Goal: Find contact information: Find contact information

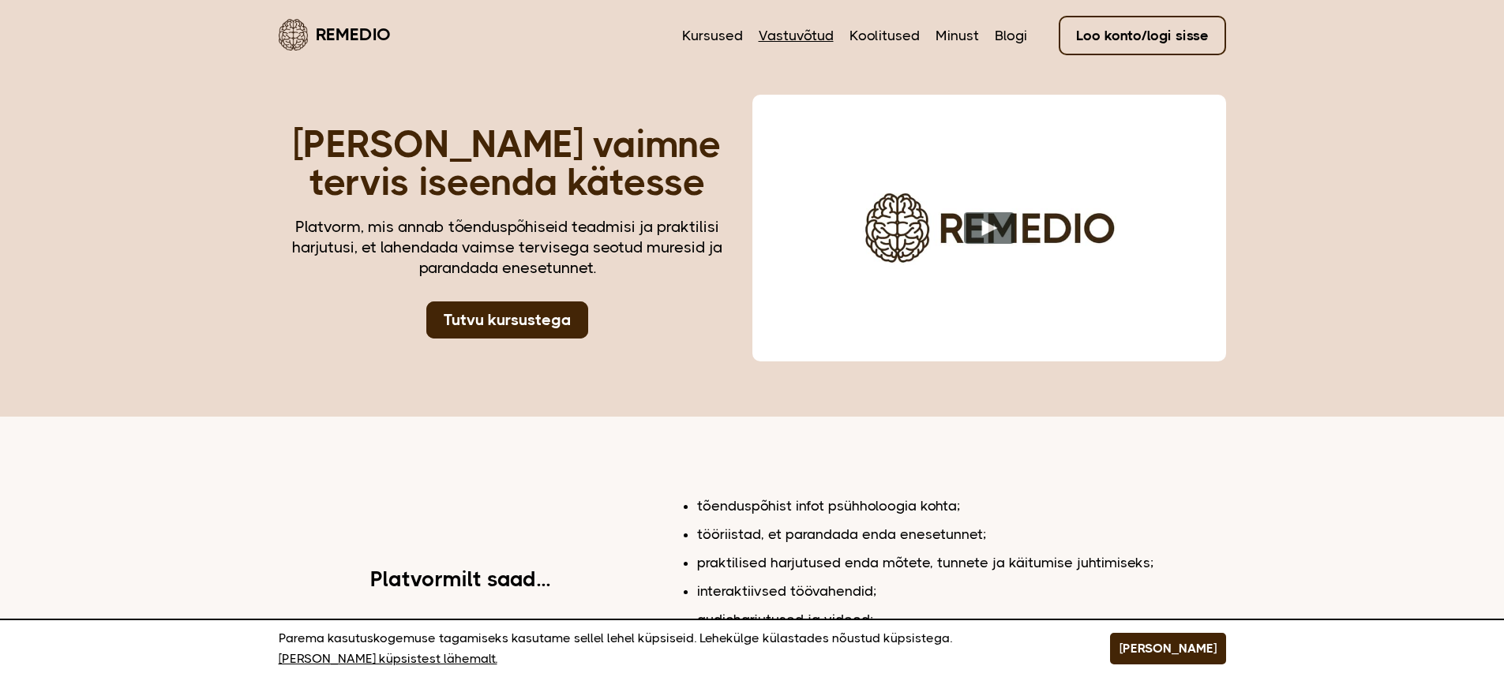
click at [808, 35] on link "Vastuvõtud" at bounding box center [796, 35] width 75 height 21
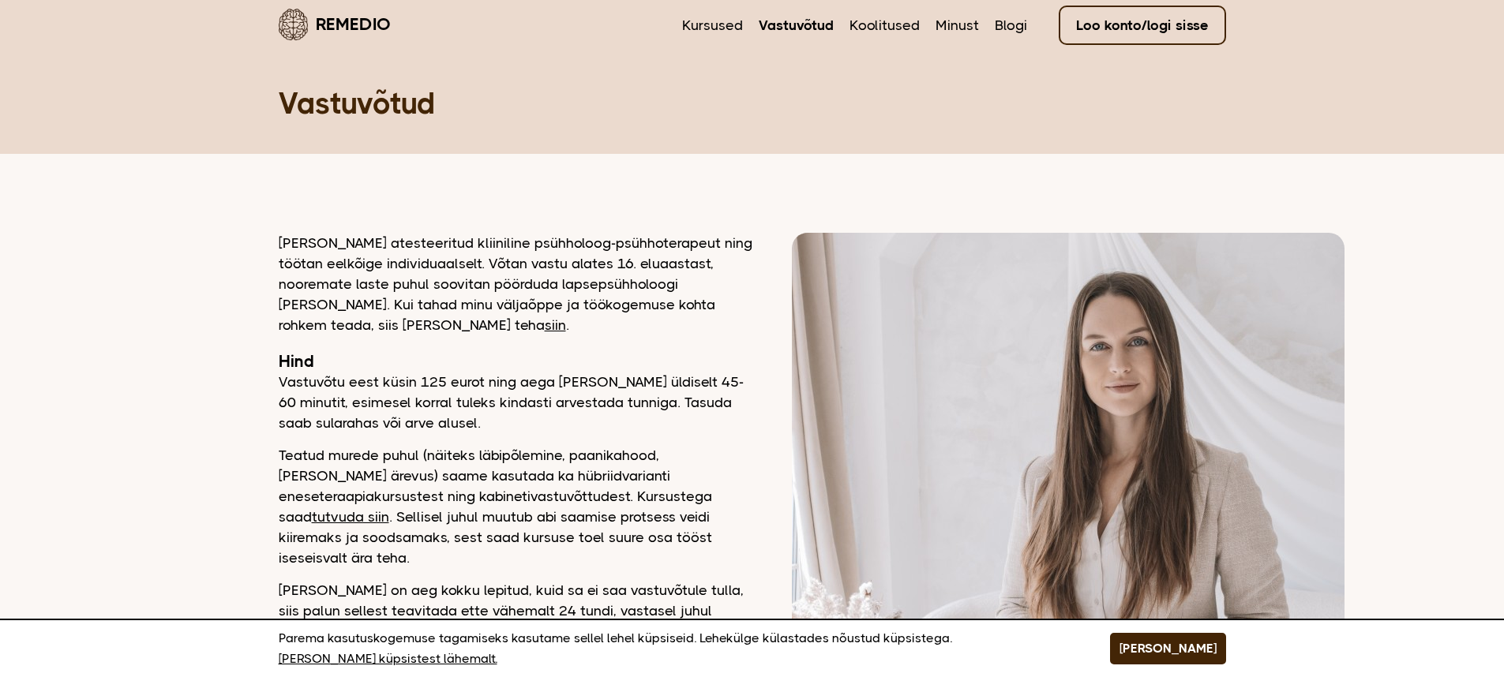
scroll to position [21, 0]
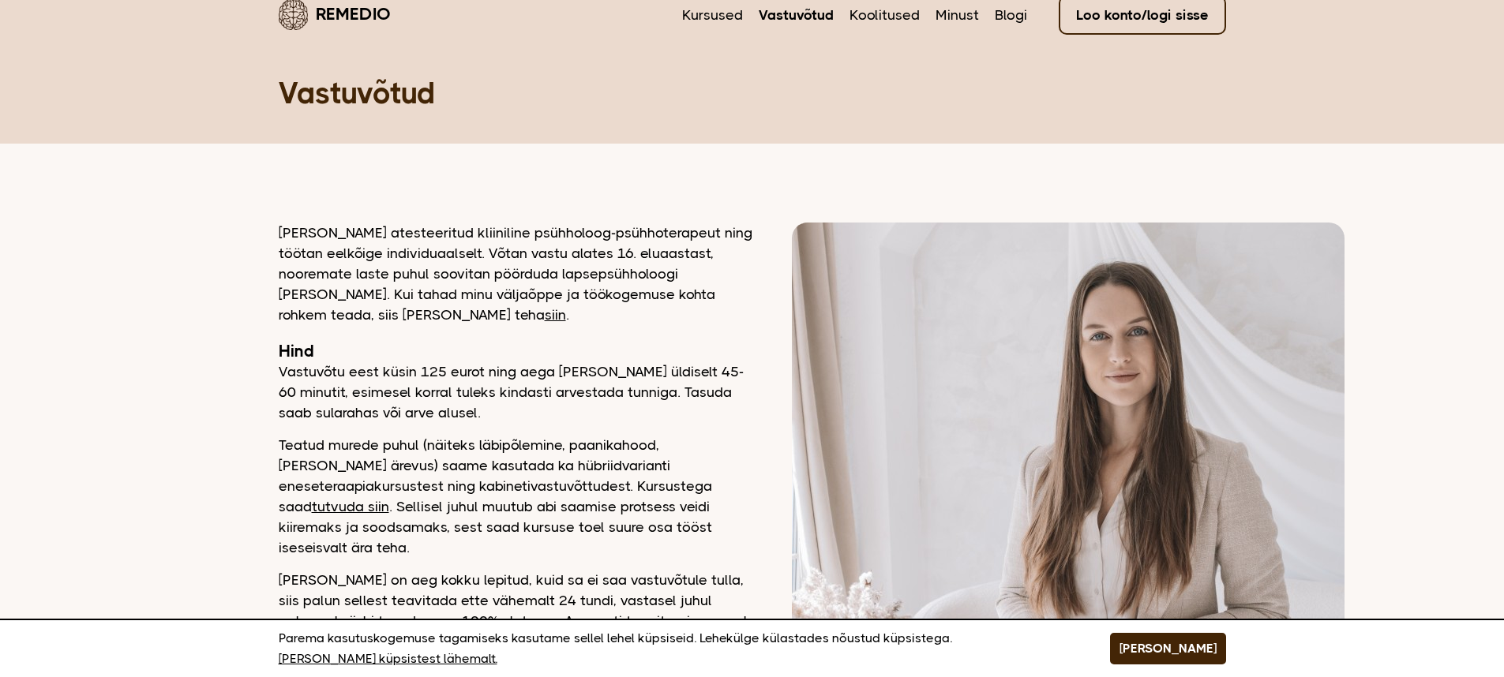
click at [389, 499] on link "tutvuda siin" at bounding box center [350, 507] width 77 height 16
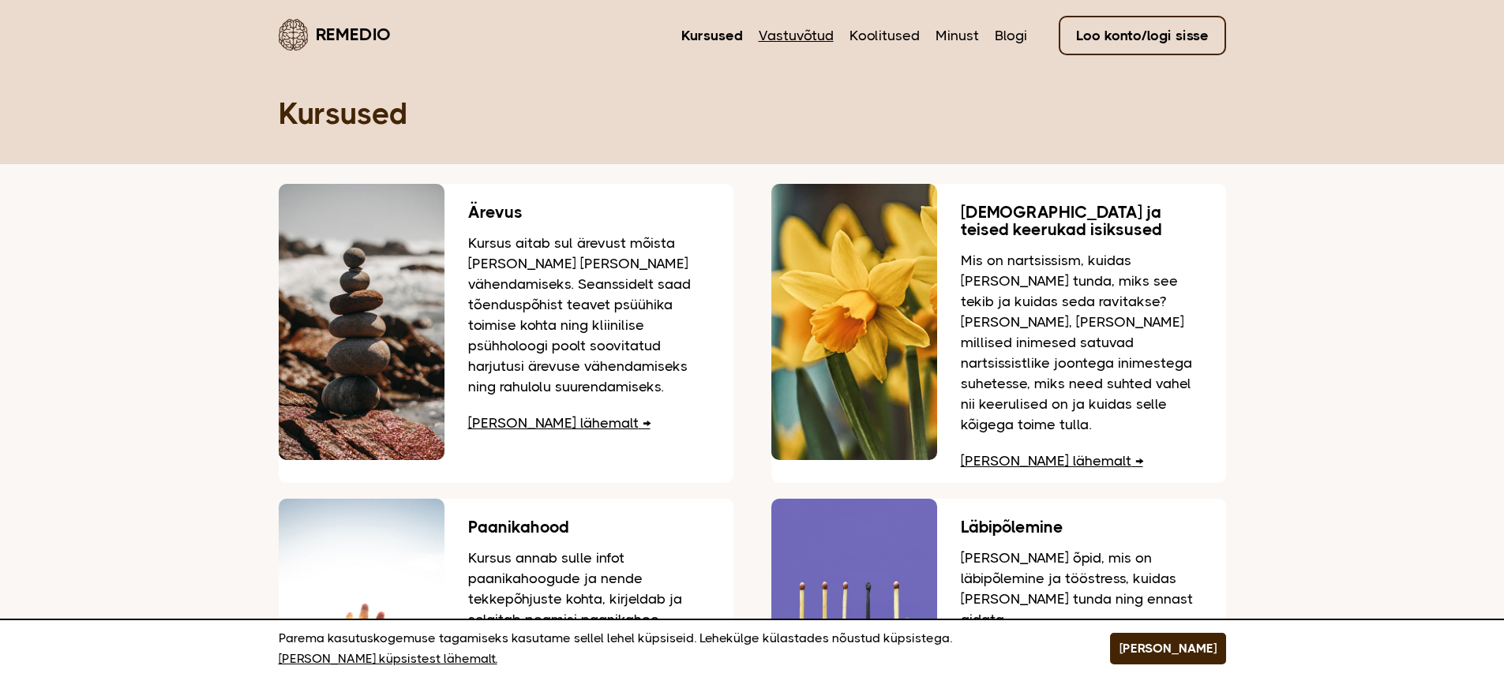
click at [787, 36] on link "Vastuvõtud" at bounding box center [796, 35] width 75 height 21
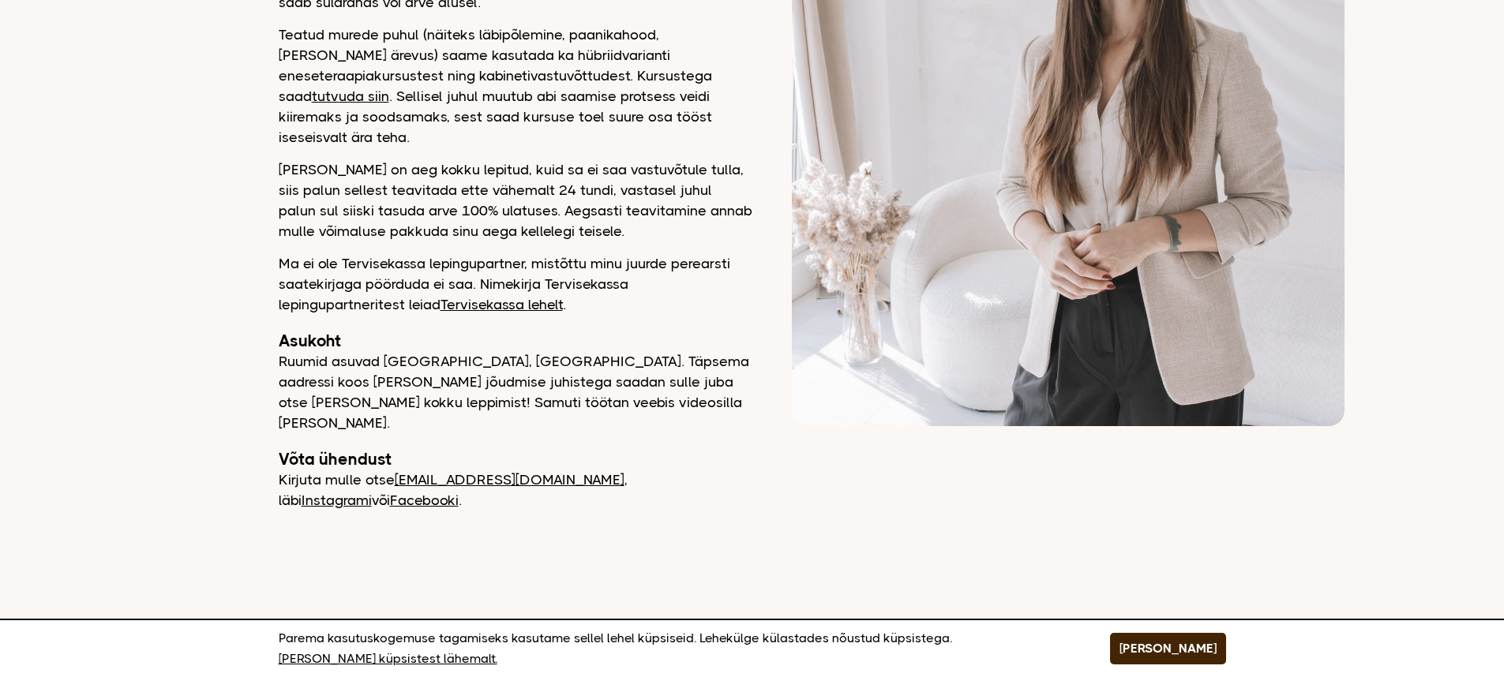
scroll to position [441, 0]
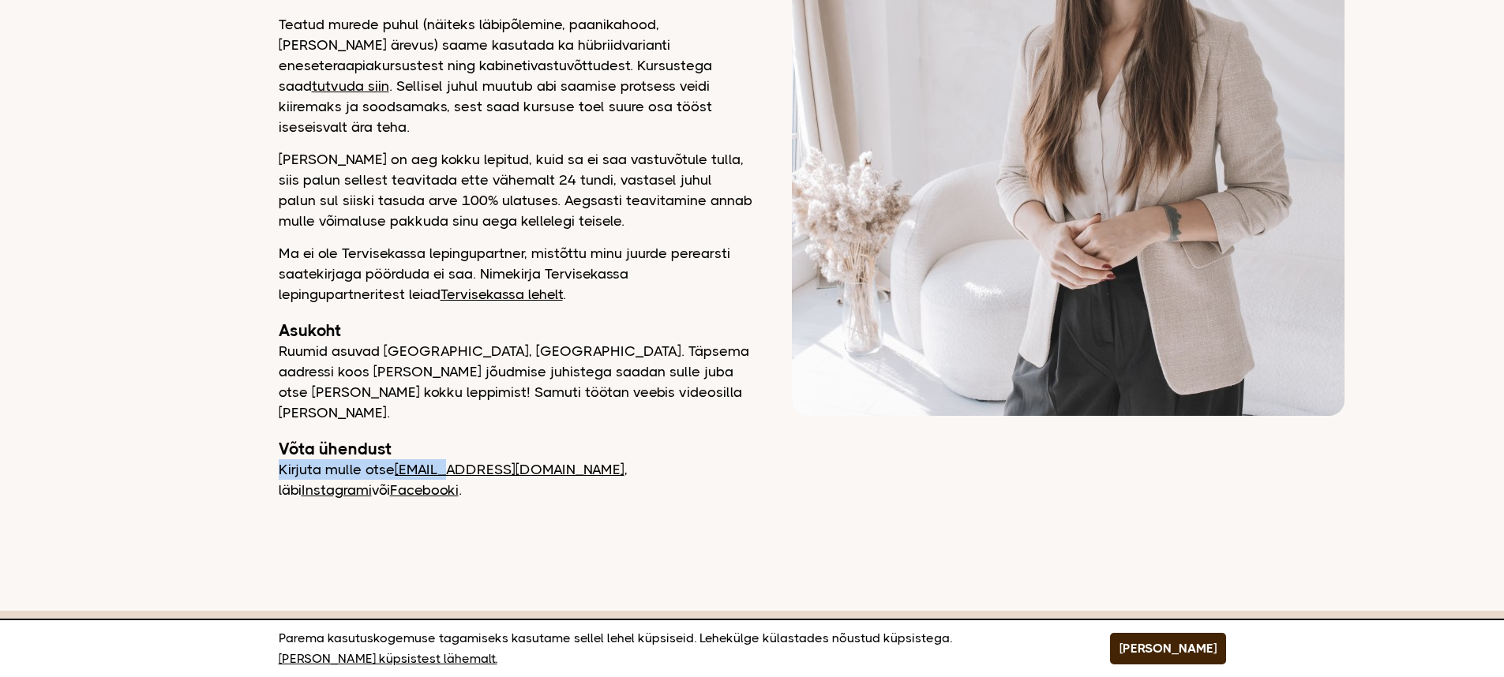
drag, startPoint x: 395, startPoint y: 416, endPoint x: 447, endPoint y: 433, distance: 54.2
click at [447, 433] on div "Olen atesteeritud kliiniline psühholoog-psühhoterapeut ning töötan eelkõige ind…" at bounding box center [516, 151] width 474 height 699
drag, startPoint x: 422, startPoint y: 460, endPoint x: 413, endPoint y: 453, distance: 11.8
click at [422, 460] on main "Remedio Kursused Vastuvõtud Koolitused Minust Blogi Loo konto/logi sisse Vastuv…" at bounding box center [752, 69] width 1504 height 1021
drag, startPoint x: 395, startPoint y: 440, endPoint x: 401, endPoint y: 430, distance: 12.0
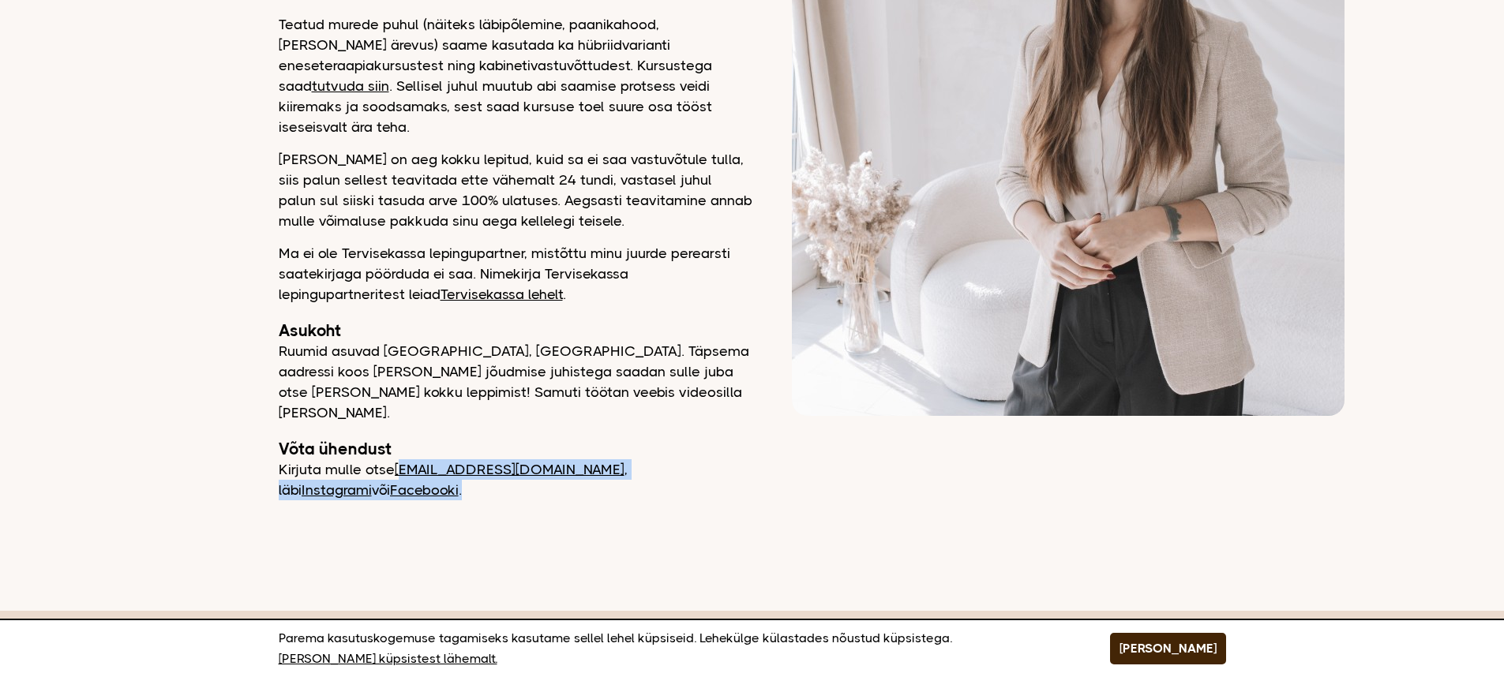
click at [401, 430] on main "Remedio Kursused Vastuvõtud Koolitused Minust Blogi Loo konto/logi sisse Vastuv…" at bounding box center [752, 69] width 1504 height 1021
click at [411, 470] on main "Remedio Kursused Vastuvõtud Koolitused Minust Blogi Loo konto/logi sisse Vastuv…" at bounding box center [752, 69] width 1504 height 1021
click at [416, 462] on link "[EMAIL_ADDRESS][DOMAIN_NAME]" at bounding box center [510, 470] width 230 height 16
drag, startPoint x: 396, startPoint y: 428, endPoint x: 504, endPoint y: 433, distance: 107.5
click at [504, 459] on p "Kirjuta mulle otse info@remedio.ee , läbi Instagrami või Facebooki ." at bounding box center [516, 479] width 474 height 41
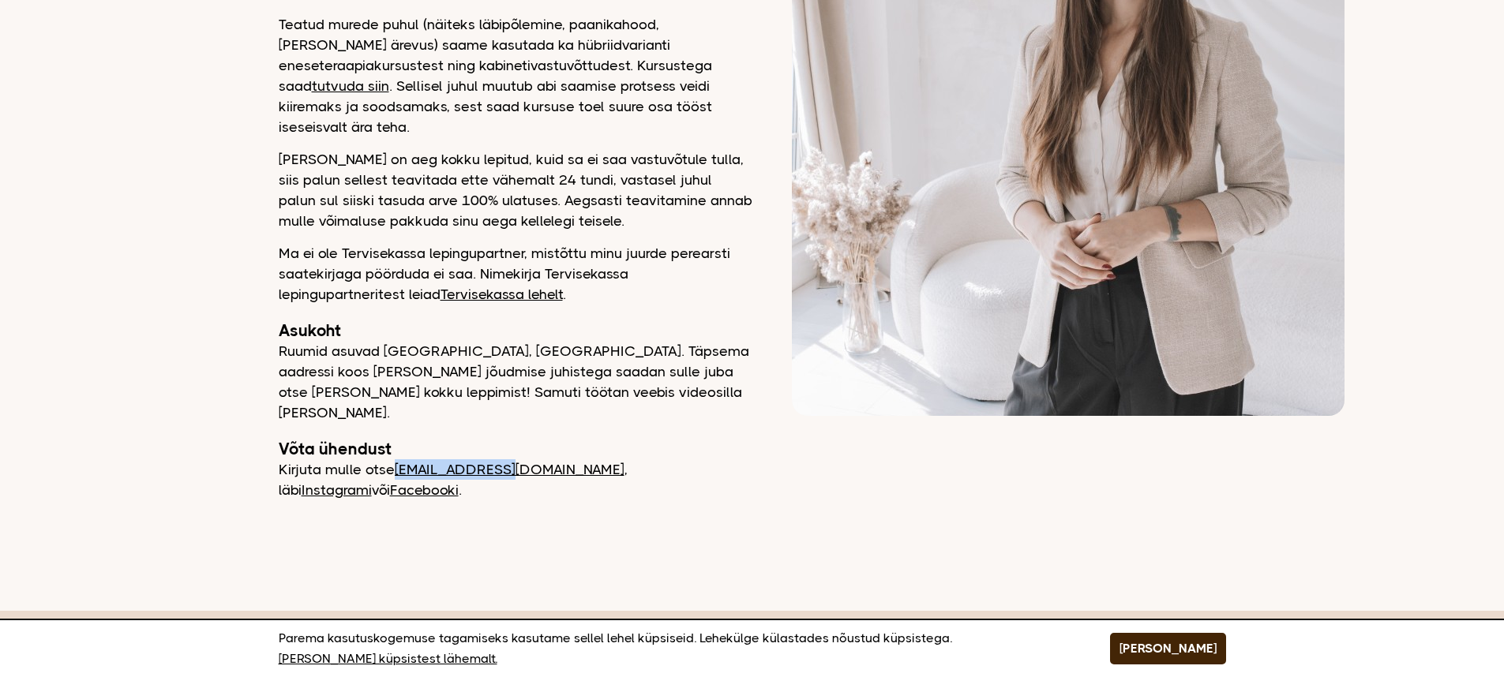
copy link "[EMAIL_ADDRESS][DOMAIN_NAME]"
click at [677, 383] on div "Olen atesteeritud kliiniline psühholoog-psühhoterapeut ning töötan eelkõige ind…" at bounding box center [516, 151] width 474 height 699
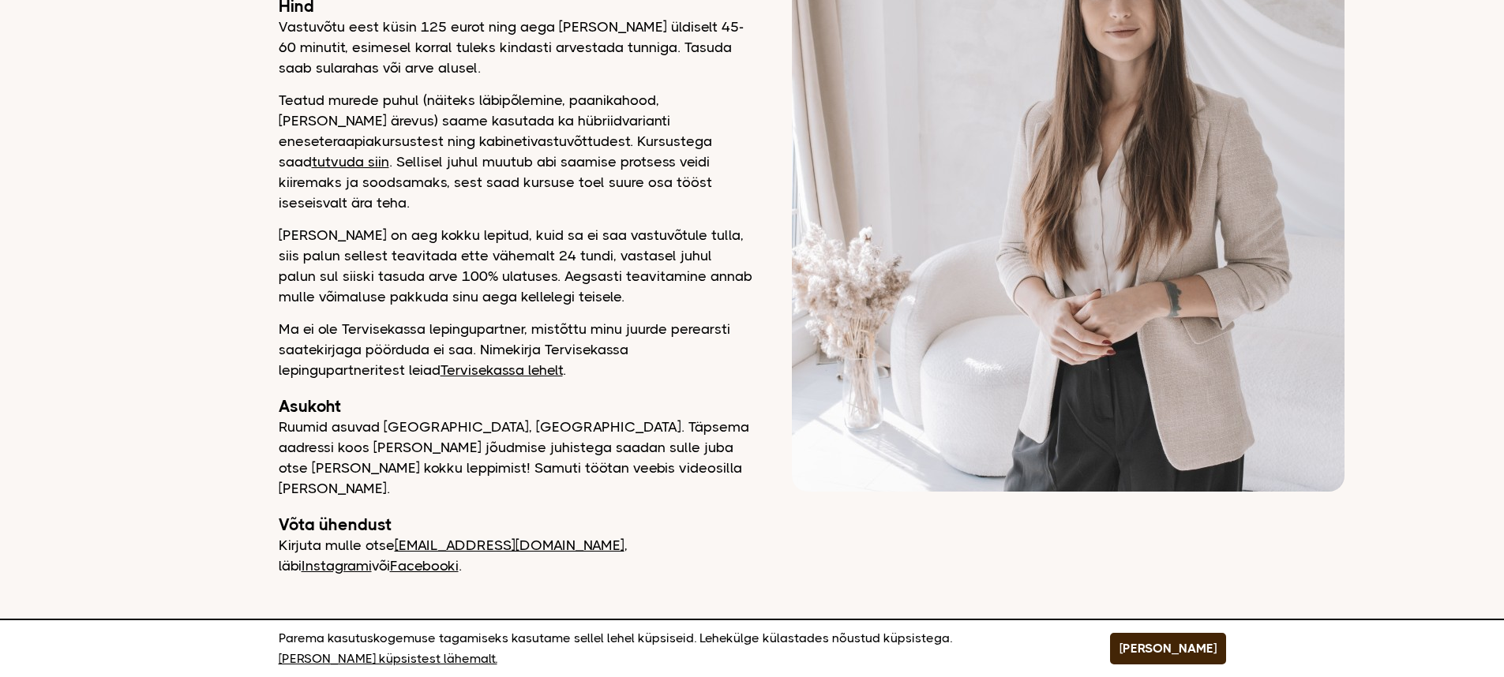
scroll to position [307, 0]
